Goal: Task Accomplishment & Management: Manage account settings

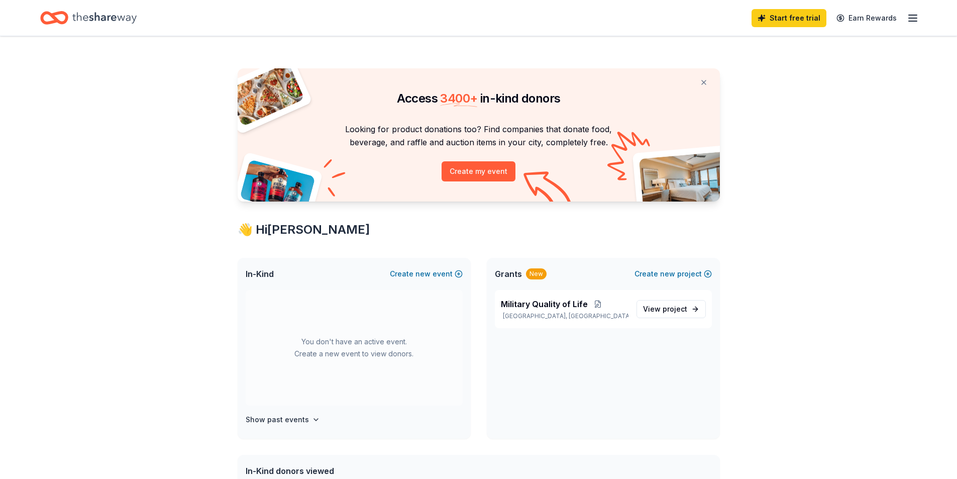
click at [905, 20] on div "Start free trial Earn Rewards" at bounding box center [835, 18] width 167 height 24
click at [913, 20] on icon "button" at bounding box center [913, 18] width 12 height 12
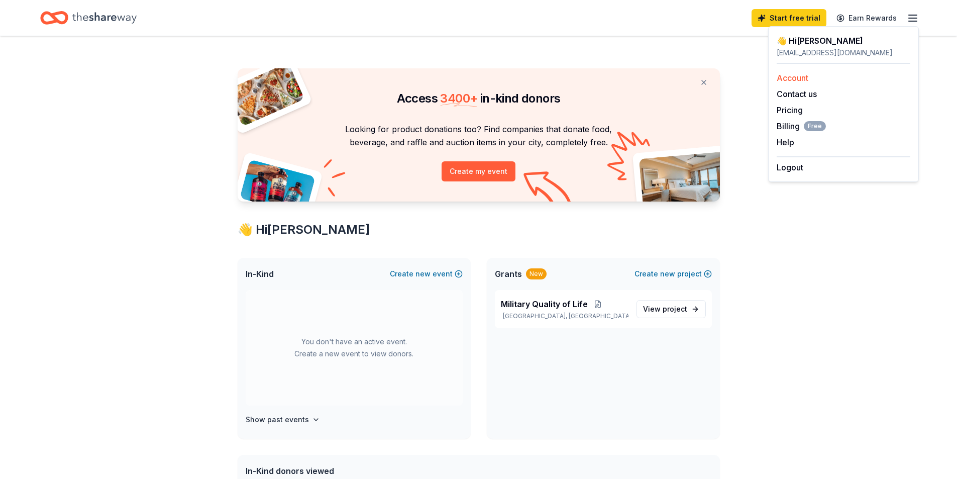
click at [801, 77] on link "Account" at bounding box center [793, 78] width 32 height 10
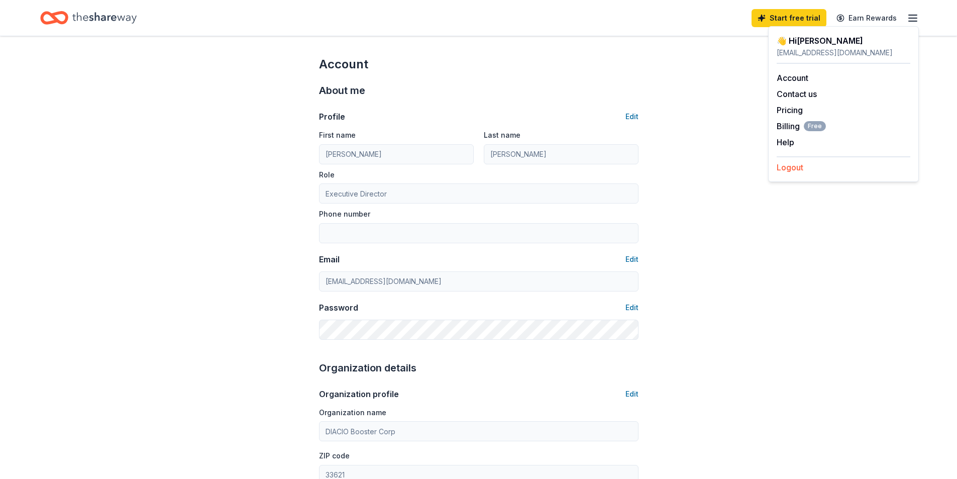
click at [784, 169] on button "Logout" at bounding box center [790, 167] width 27 height 12
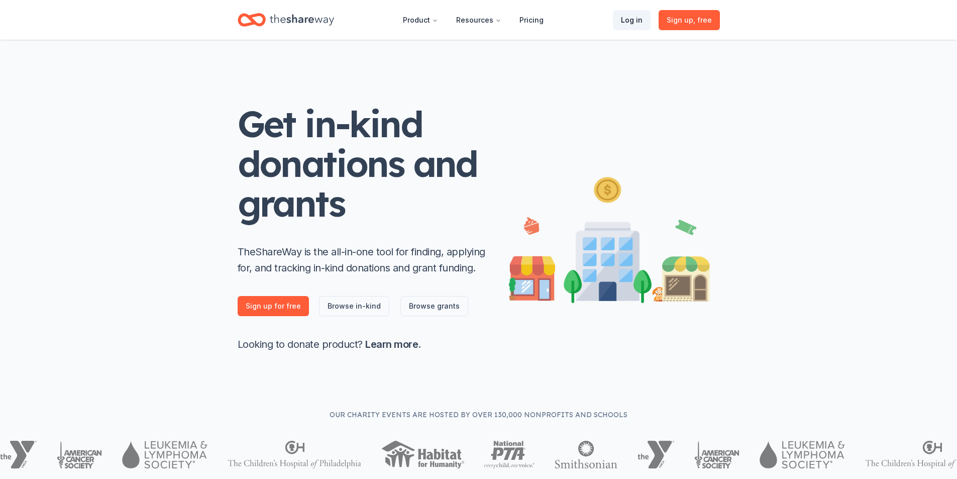
click at [632, 23] on link "Log in" at bounding box center [632, 20] width 38 height 20
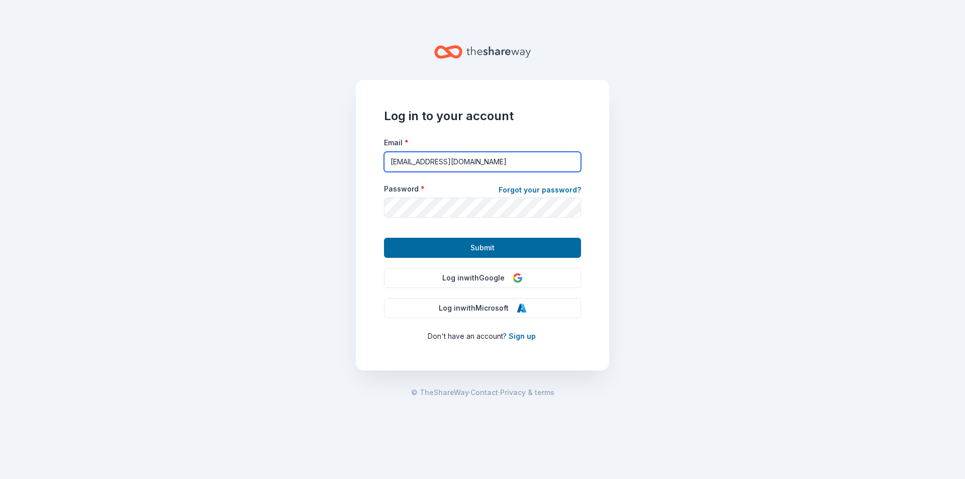
drag, startPoint x: 504, startPoint y: 155, endPoint x: 344, endPoint y: 159, distance: 160.3
click at [344, 159] on main "Log in to your account Email * [EMAIL_ADDRESS][DOMAIN_NAME] Password * Forgot y…" at bounding box center [482, 239] width 965 height 479
type input "[EMAIL_ADDRESS][DOMAIN_NAME]"
click at [468, 220] on form "Email * [EMAIL_ADDRESS][DOMAIN_NAME] Password * Forgot your password? Submit" at bounding box center [482, 197] width 197 height 122
click at [580, 293] on div "Log in to your account Email * [EMAIL_ADDRESS][DOMAIN_NAME] Password * Forgot y…" at bounding box center [482, 225] width 253 height 290
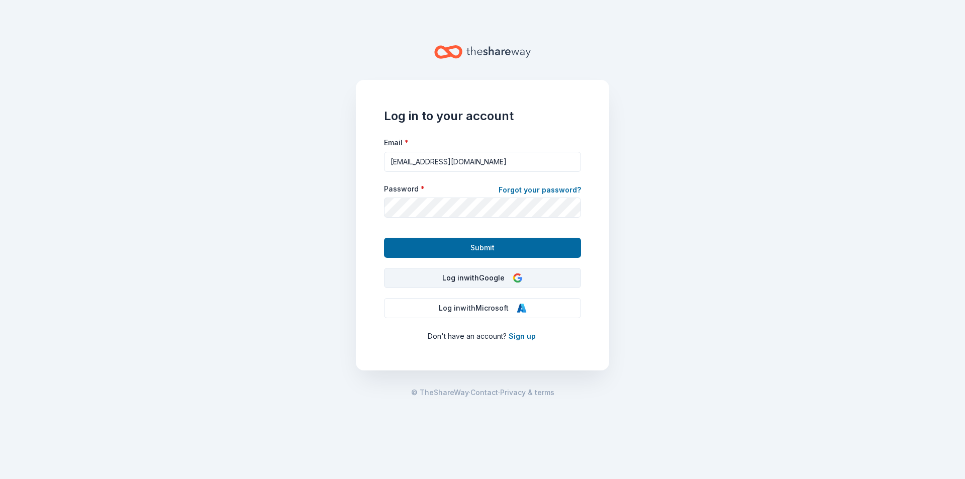
click at [510, 281] on button "Log in with Google" at bounding box center [482, 278] width 197 height 20
